Goal: Transaction & Acquisition: Purchase product/service

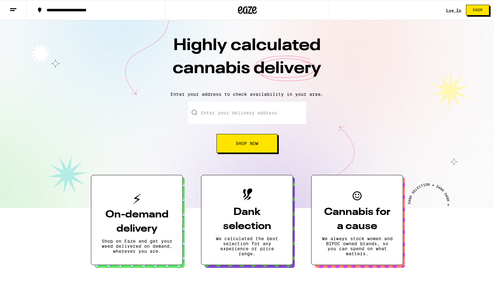
click at [459, 13] on div "Log In Shop" at bounding box center [470, 10] width 48 height 20
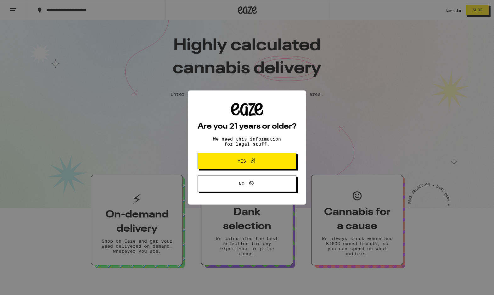
click at [455, 10] on div "Are you 21 years or older? We need this information for legal stuff. Yes No" at bounding box center [247, 147] width 494 height 295
click at [251, 164] on icon at bounding box center [253, 161] width 8 height 8
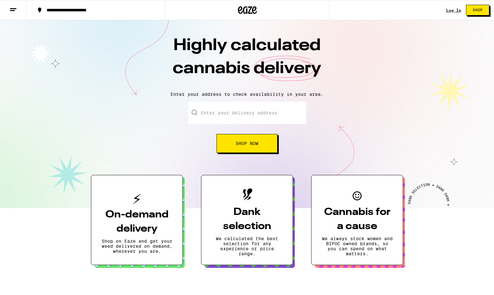
click at [452, 9] on link "Log In" at bounding box center [453, 10] width 15 height 4
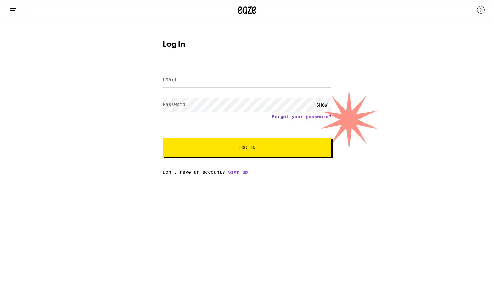
type input "[EMAIL_ADDRESS][DOMAIN_NAME]"
click at [226, 150] on span "Log In" at bounding box center [247, 147] width 118 height 4
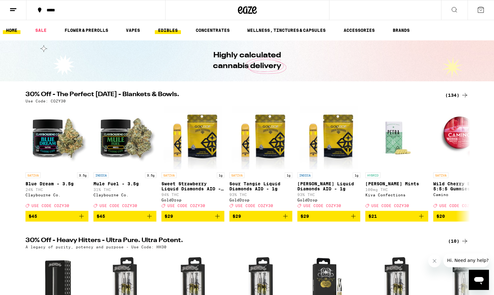
click at [166, 30] on link "EDIBLES" at bounding box center [168, 30] width 26 height 8
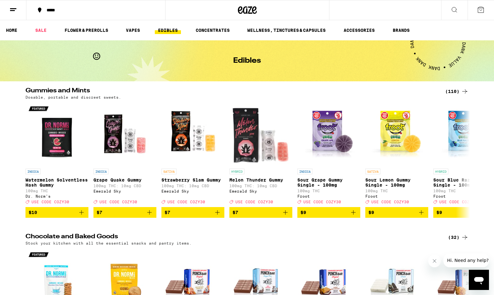
click at [462, 92] on icon at bounding box center [465, 92] width 8 height 8
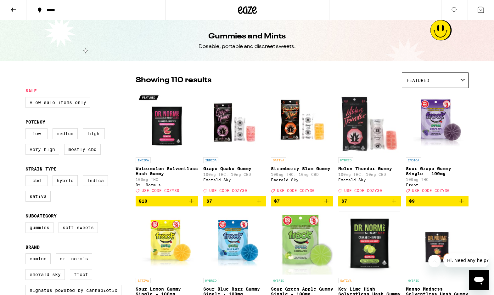
click at [453, 6] on button at bounding box center [454, 10] width 26 height 20
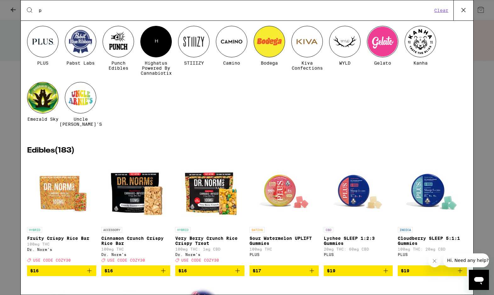
scroll to position [145, 0]
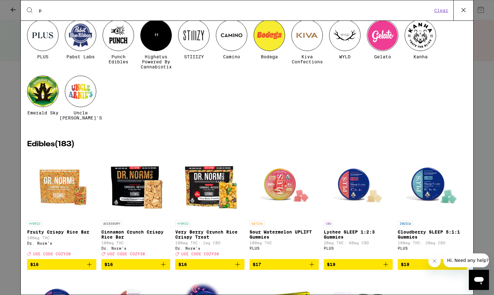
type input "p"
click at [279, 186] on img "Open page for Sour Watermelon UPLIFT Gummies from PLUS" at bounding box center [284, 185] width 63 height 63
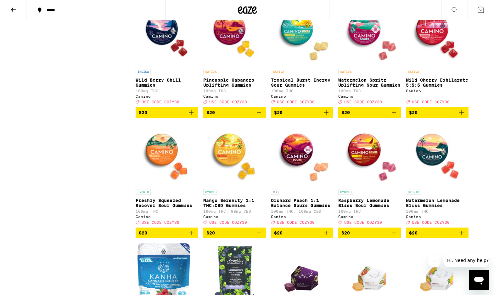
scroll to position [1652, 0]
